Goal: Task Accomplishment & Management: Manage account settings

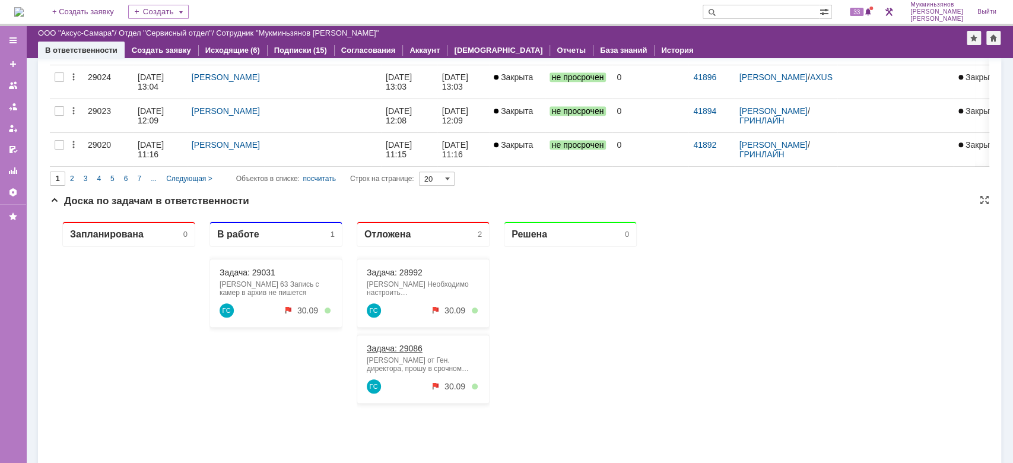
click at [415, 346] on link "Задача: 29086" at bounding box center [395, 347] width 56 height 9
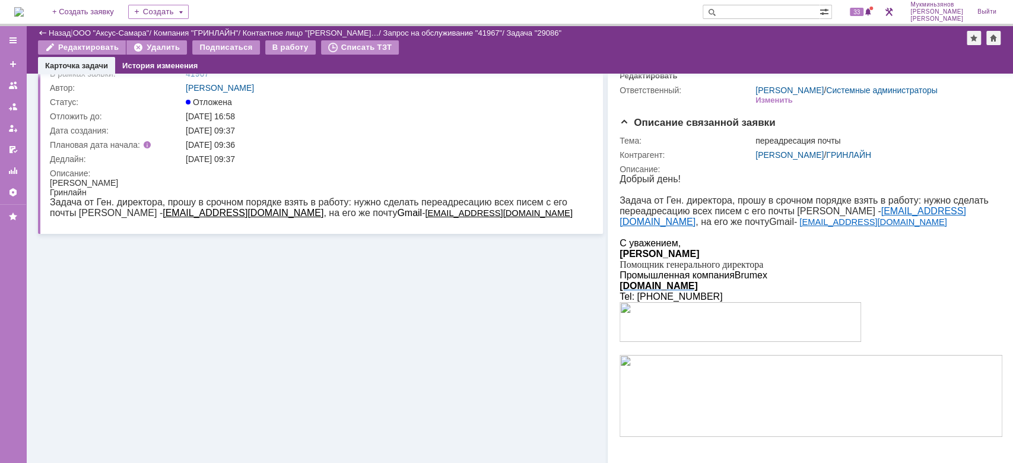
scroll to position [335, 0]
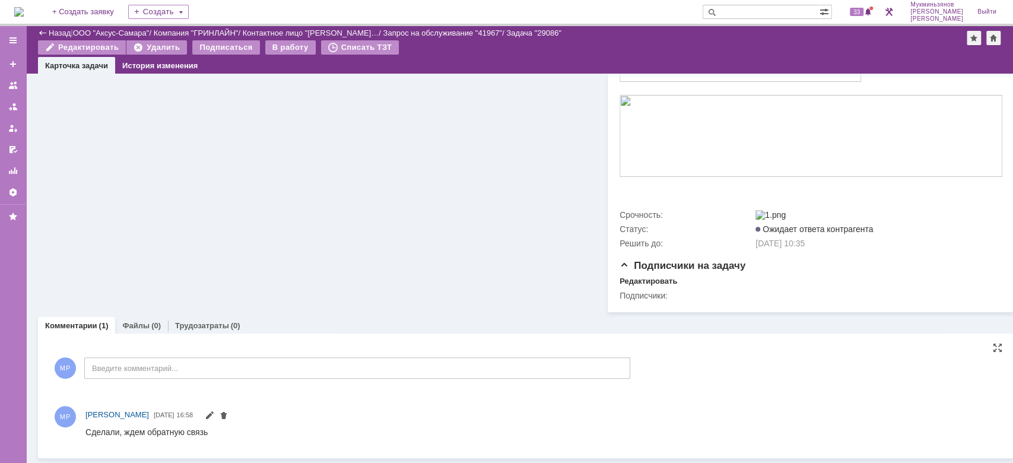
click at [233, 381] on div "МР Введите комментарий..." at bounding box center [340, 369] width 580 height 55
click at [242, 368] on div "МР Введите комментарий..." at bounding box center [340, 369] width 580 height 55
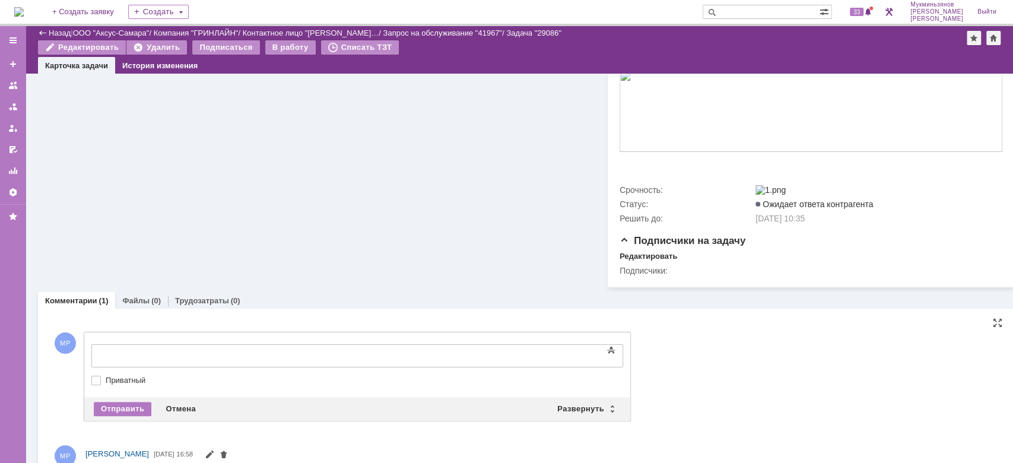
scroll to position [0, 0]
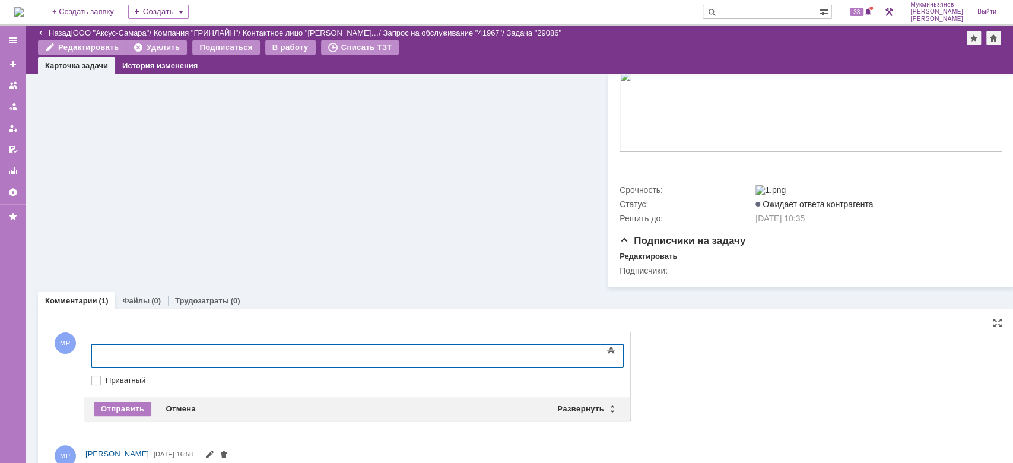
click at [250, 353] on div at bounding box center [188, 353] width 168 height 9
click at [252, 353] on div "​" at bounding box center [188, 353] width 168 height 9
drag, startPoint x: 426, startPoint y: 356, endPoint x: 7, endPoint y: 330, distance: 420.2
click at [99, 345] on html "​В настройках почты поставили пересылку всех писем с домена brumex на gmail" at bounding box center [188, 359] width 178 height 28
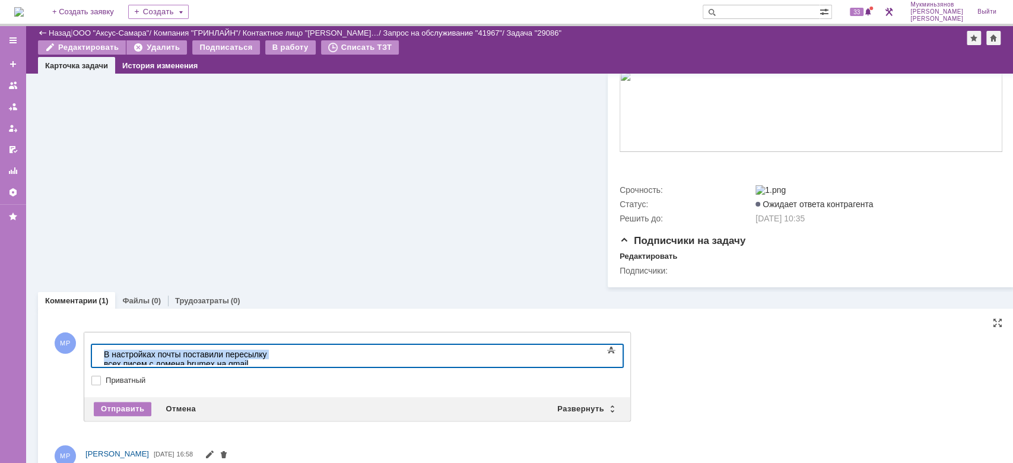
copy div "​В настройках почты поставили пересылку всех писем с домена brumex на gmail"
click at [130, 416] on div "Отправить" at bounding box center [123, 409] width 58 height 14
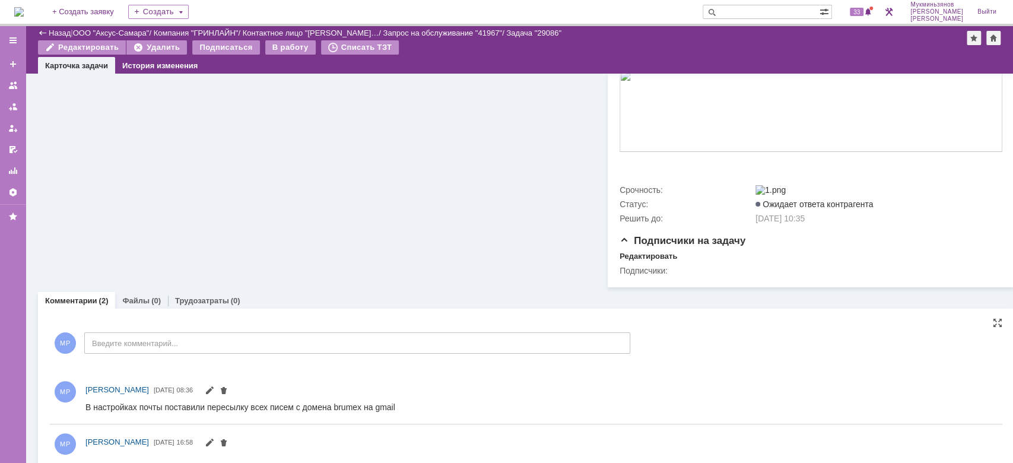
drag, startPoint x: 218, startPoint y: 310, endPoint x: 167, endPoint y: 333, distance: 56.3
click at [218, 305] on link "Трудозатраты" at bounding box center [202, 300] width 54 height 9
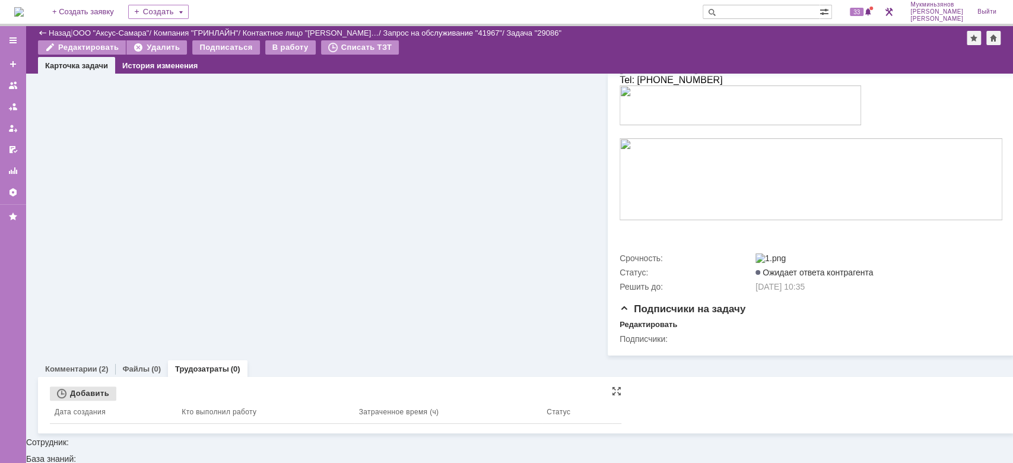
click at [80, 400] on div "Добавить" at bounding box center [83, 393] width 66 height 14
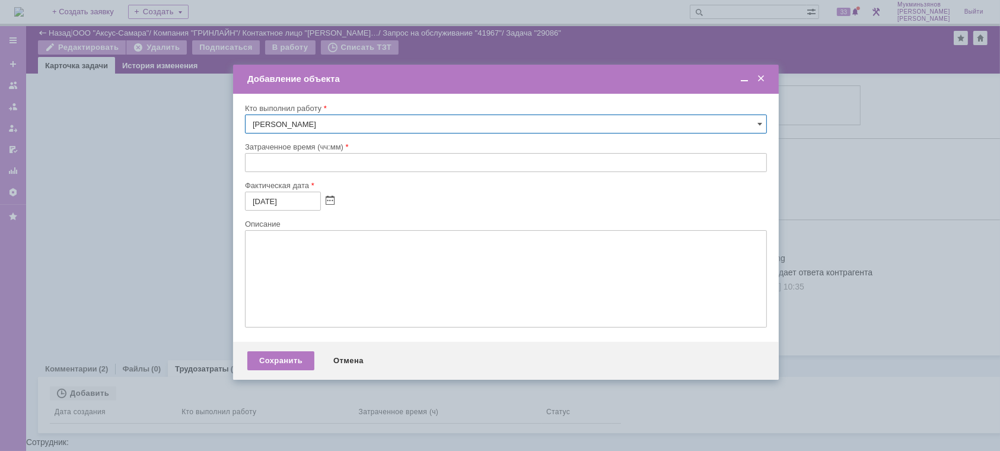
click at [275, 164] on input "text" at bounding box center [506, 162] width 522 height 19
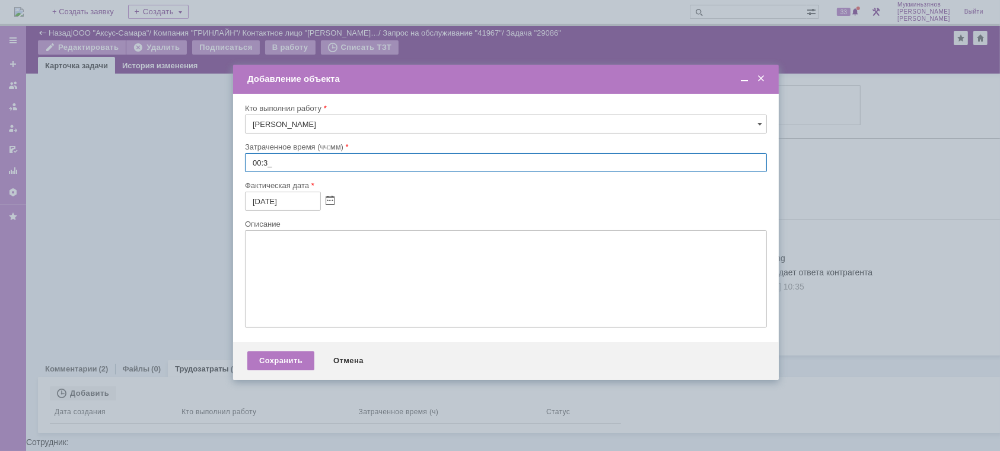
type input "00:30"
click at [273, 252] on textarea at bounding box center [506, 278] width 522 height 97
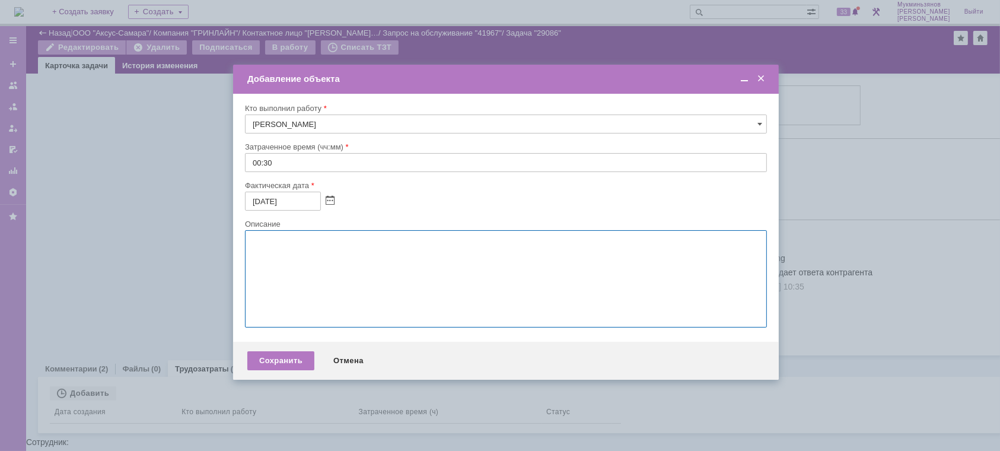
paste textarea "​В настройках почты поставили пересылку всех писем с домена brumex на gmail"
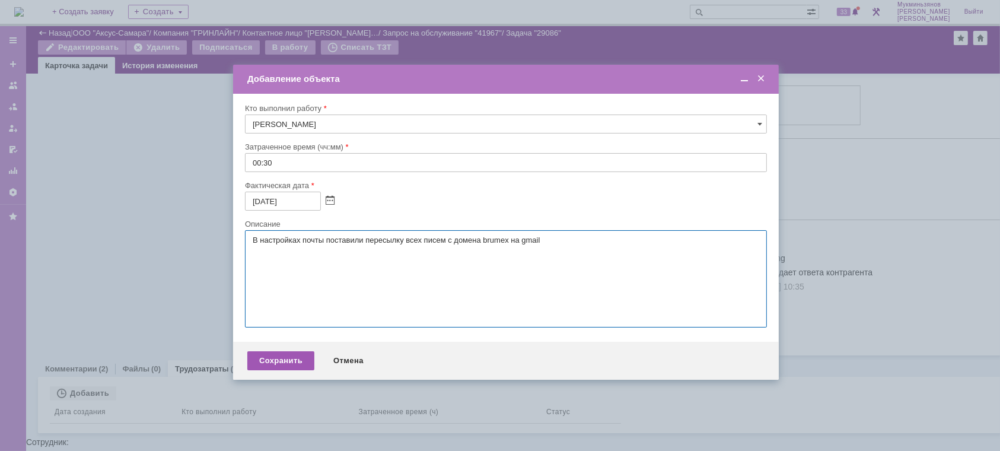
type textarea "​В настройках почты поставили пересылку всех писем с домена brumex на gmail"
click at [279, 365] on div "Сохранить" at bounding box center [280, 360] width 67 height 19
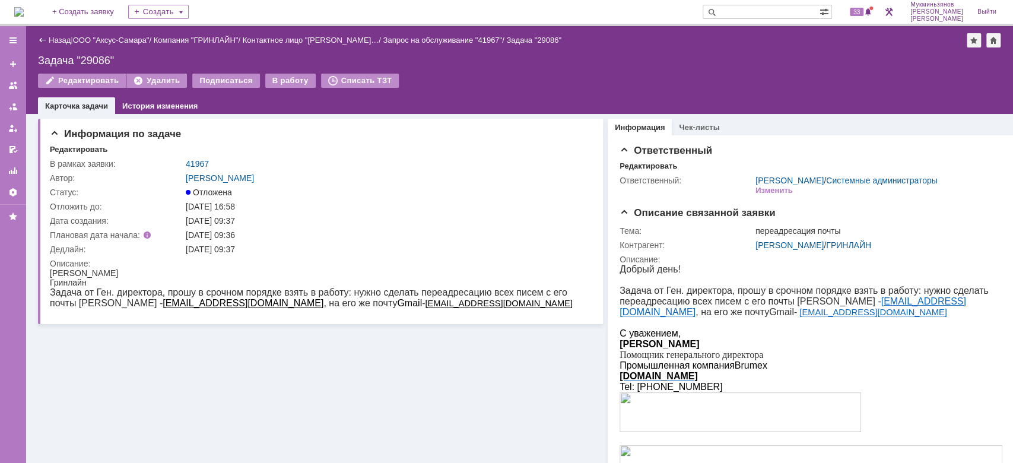
click at [281, 70] on div "Назад | ООО "Аксус-Самара" / Компания "ГРИНЛАЙН" / Контактное лицо "[PERSON_NAM…" at bounding box center [519, 70] width 986 height 88
click at [296, 79] on div "В работу" at bounding box center [290, 81] width 50 height 14
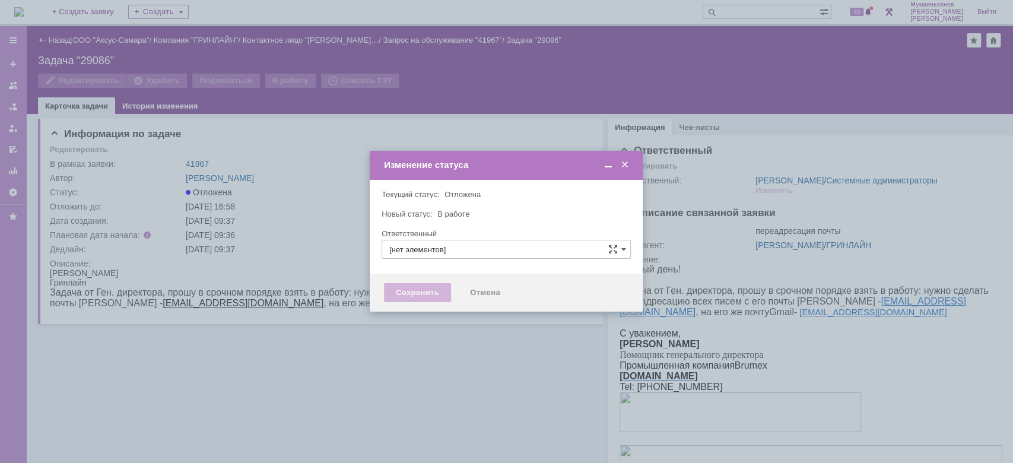
type input "[PERSON_NAME]"
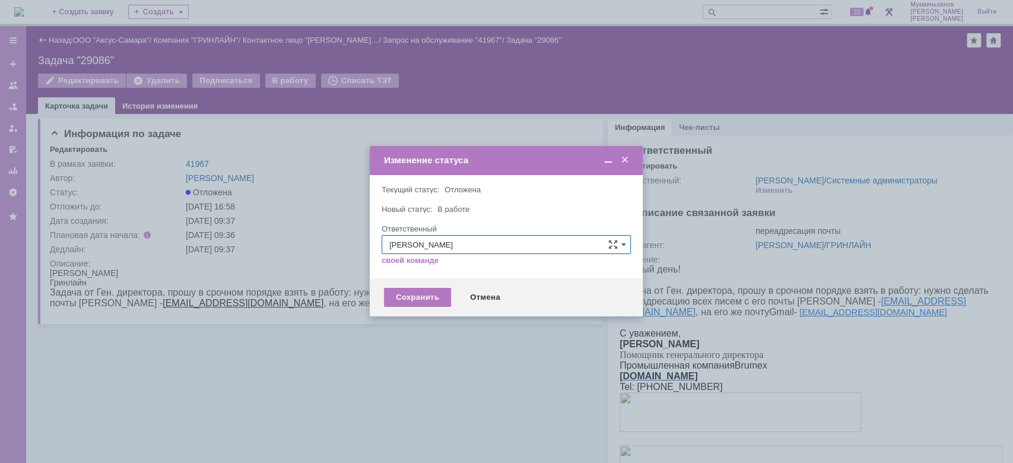
click at [407, 309] on div "Сохранить Отмена" at bounding box center [506, 297] width 273 height 38
click at [405, 302] on div "Сохранить" at bounding box center [417, 297] width 67 height 19
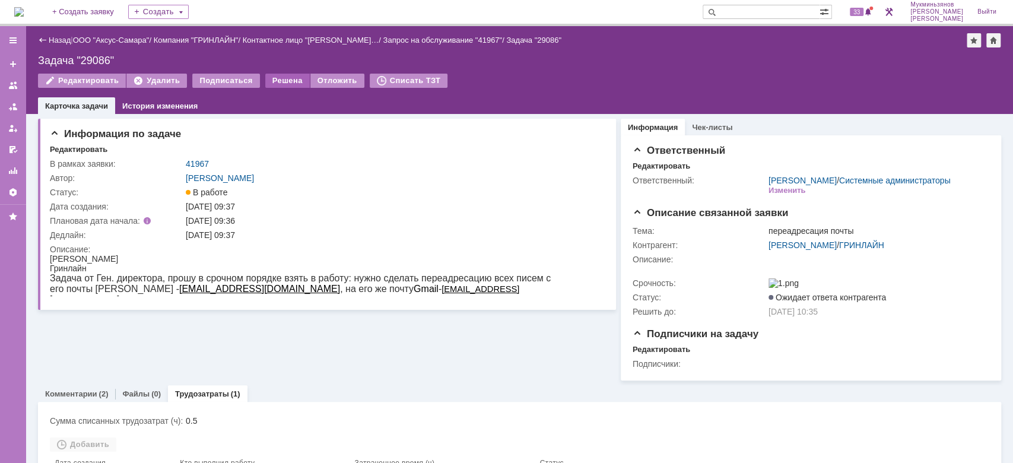
click at [285, 81] on div "Решена" at bounding box center [287, 81] width 44 height 14
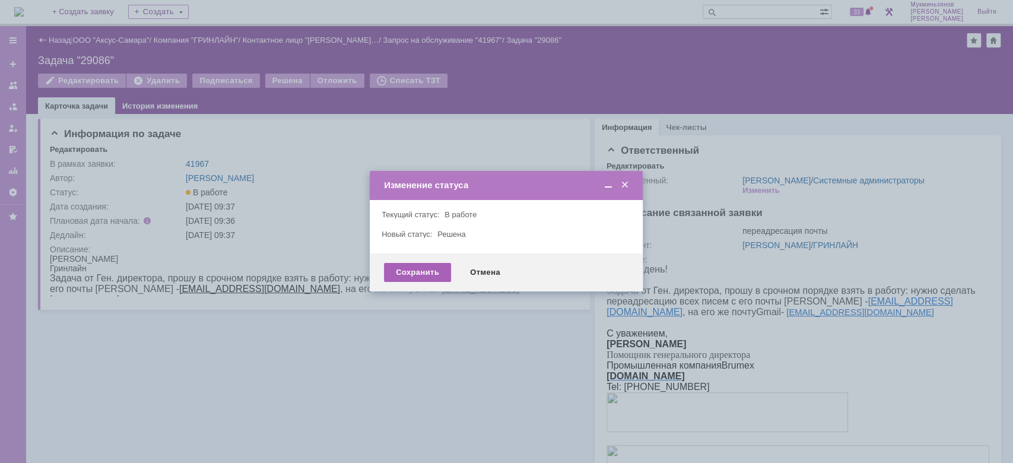
click at [413, 273] on div "Сохранить" at bounding box center [417, 272] width 67 height 19
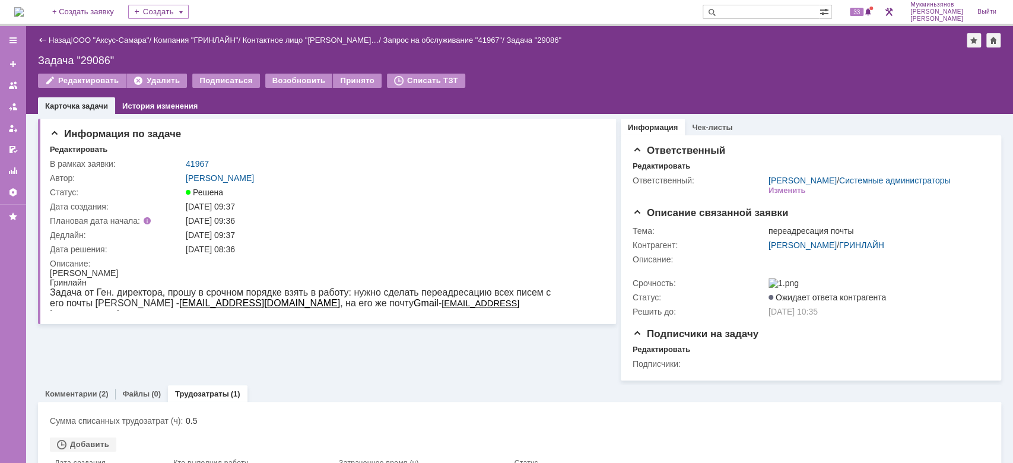
click at [22, 14] on img at bounding box center [18, 11] width 9 height 9
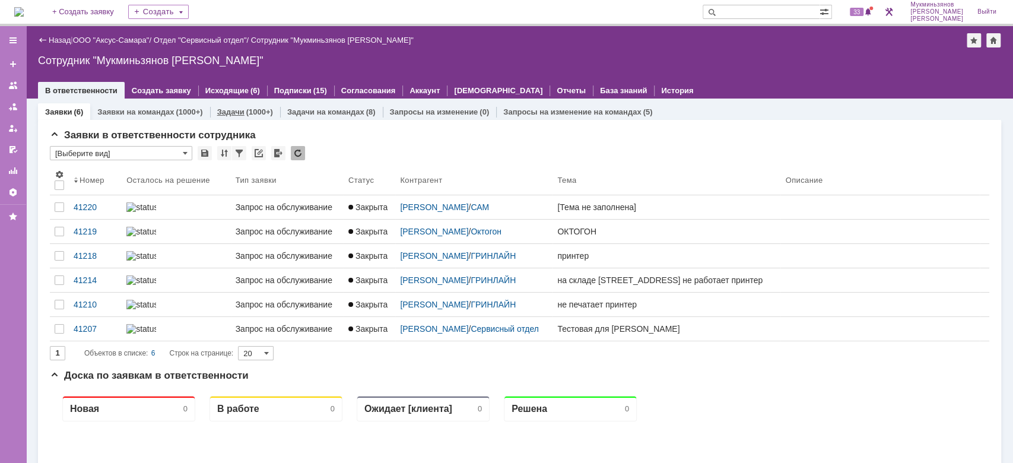
click at [233, 109] on link "Задачи" at bounding box center [230, 111] width 27 height 9
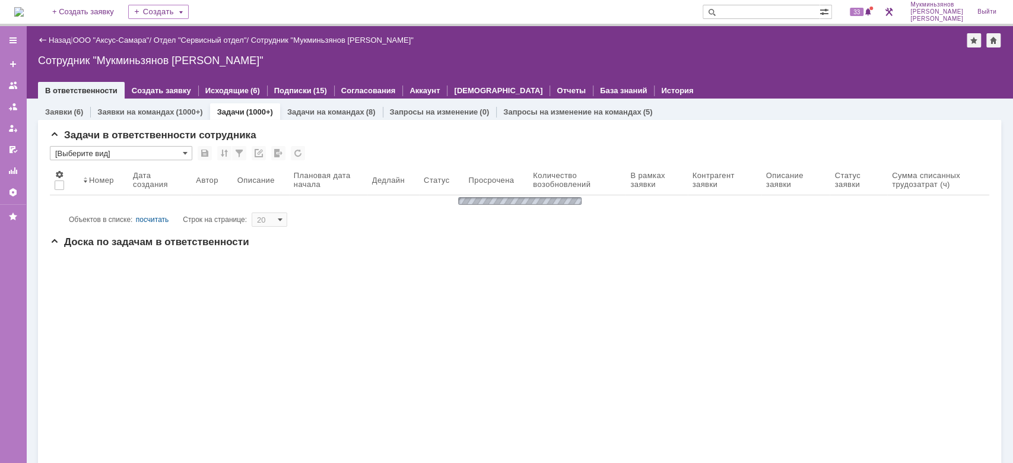
click at [881, 18] on div "33 [PERSON_NAME]" at bounding box center [924, 12] width 157 height 24
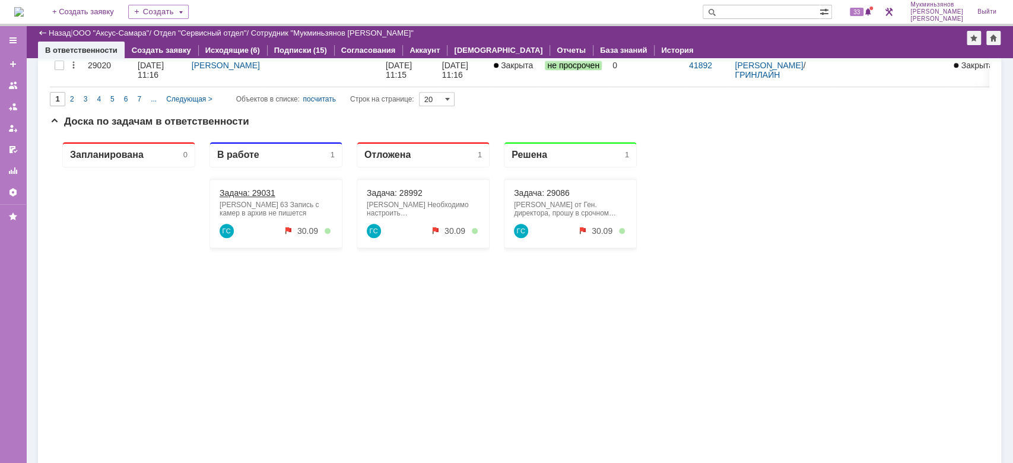
click at [250, 189] on link "Задача: 29031" at bounding box center [247, 192] width 56 height 9
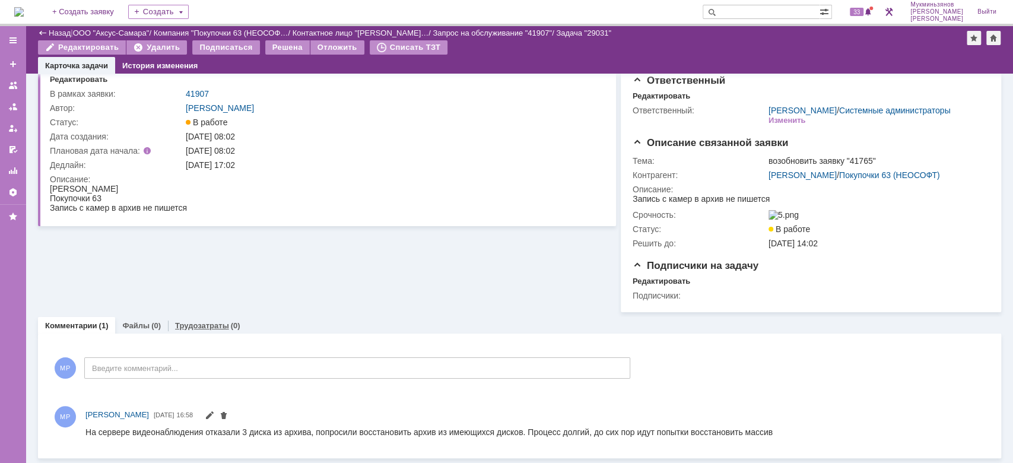
click at [211, 321] on link "Трудозатраты" at bounding box center [202, 325] width 54 height 9
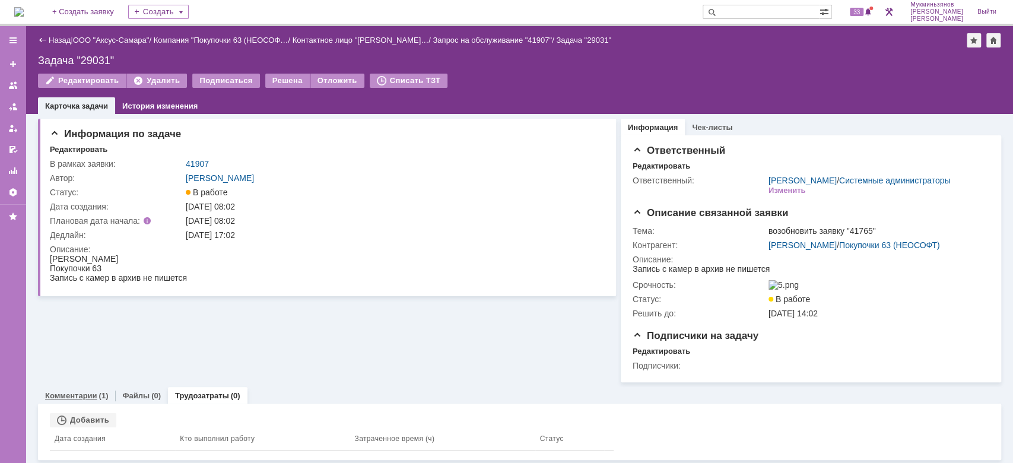
click at [79, 400] on link "Комментарии" at bounding box center [71, 395] width 52 height 9
click at [189, 9] on div "Создать" at bounding box center [158, 12] width 61 height 14
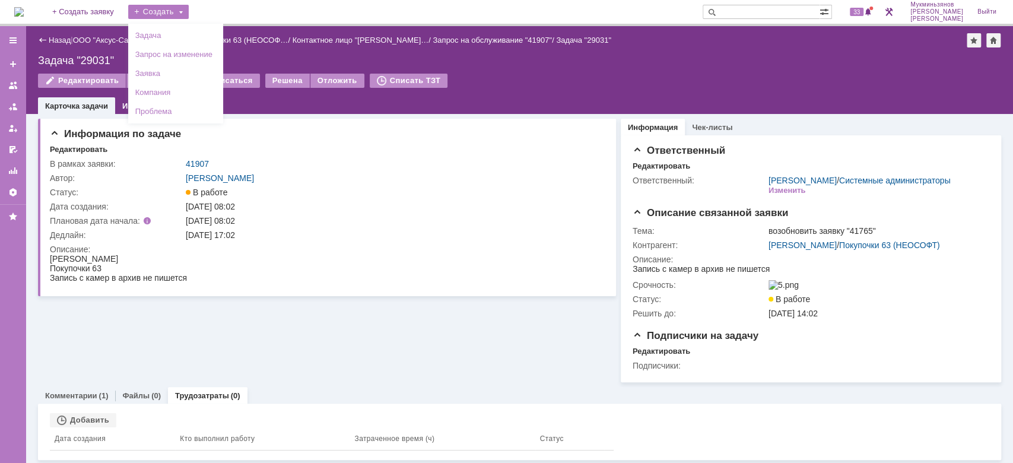
click at [189, 9] on div "Создать" at bounding box center [158, 12] width 61 height 14
